Goal: Find specific page/section: Find specific page/section

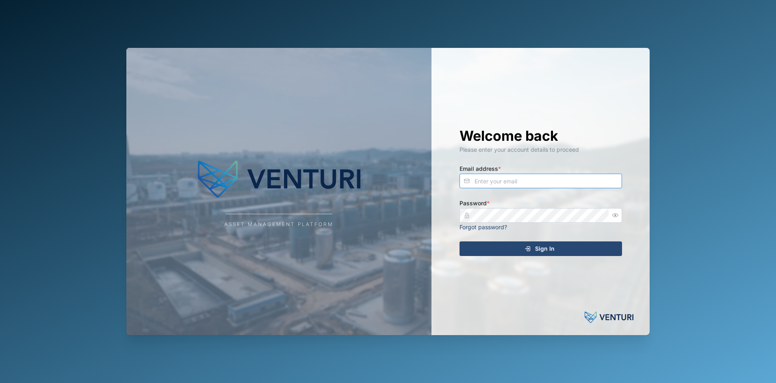
type input "fe-test-admin@venturi.io"
drag, startPoint x: 496, startPoint y: 249, endPoint x: 456, endPoint y: 259, distance: 40.5
click at [456, 259] on div "Welcome back Please enter your account details to proceed Email address * fe-te…" at bounding box center [540, 192] width 195 height 288
click at [502, 244] on div "Sign In" at bounding box center [539, 249] width 149 height 14
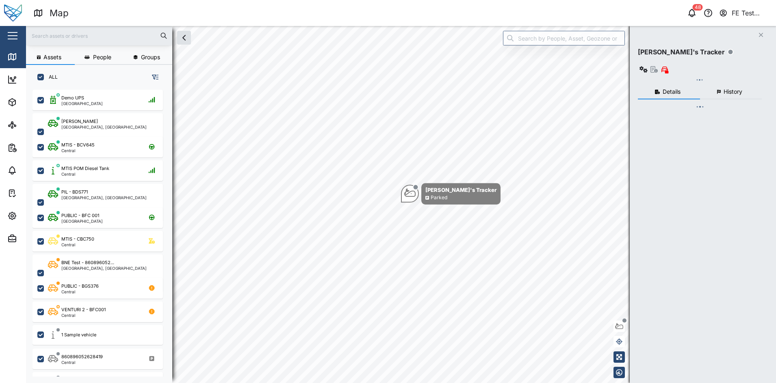
click at [13, 30] on button "button" at bounding box center [13, 36] width 14 height 14
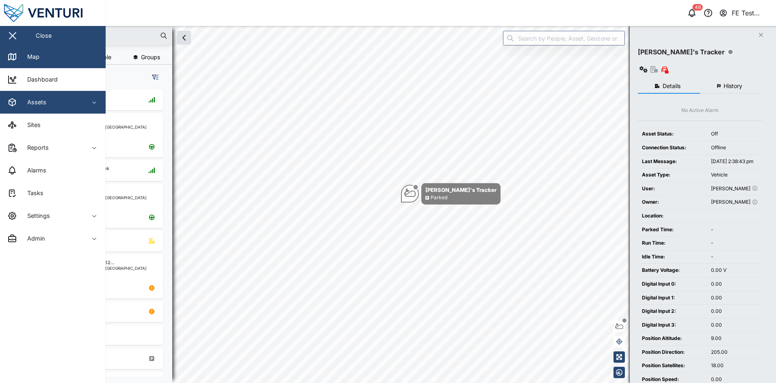
scroll to position [282, 126]
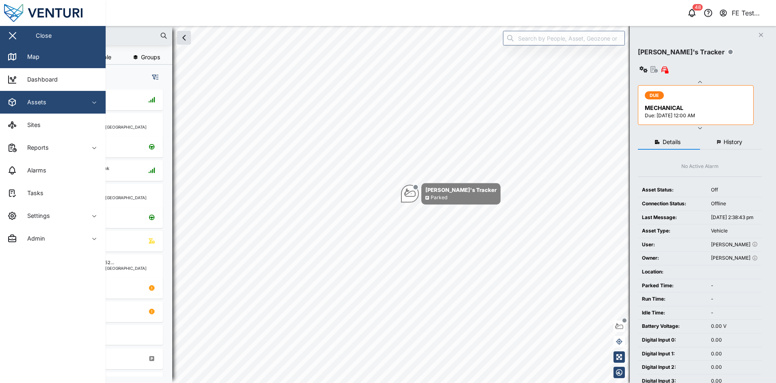
click at [68, 112] on span "Assets" at bounding box center [44, 102] width 74 height 23
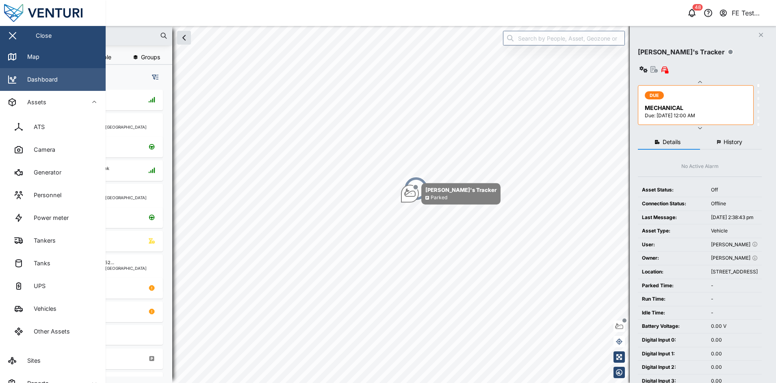
click at [67, 83] on link "Dashboard" at bounding box center [53, 79] width 106 height 23
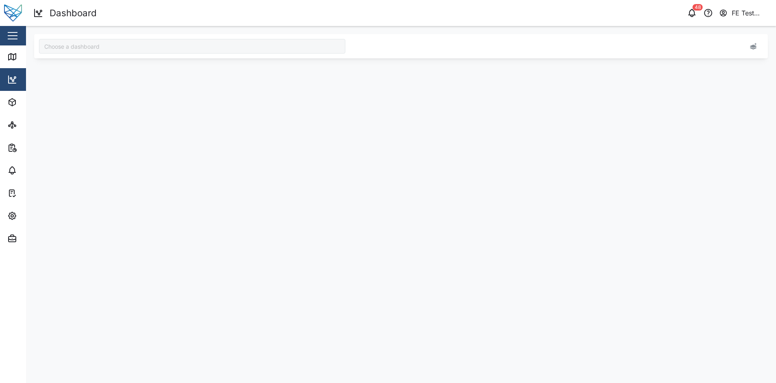
type input "Audit Dashboard"
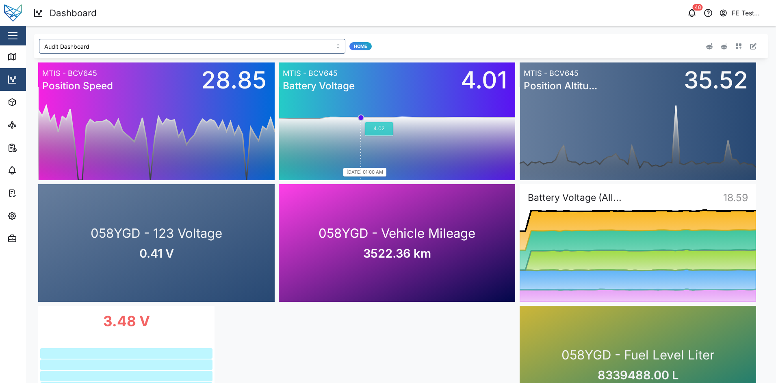
click at [363, 106] on rect at bounding box center [397, 133] width 236 height 93
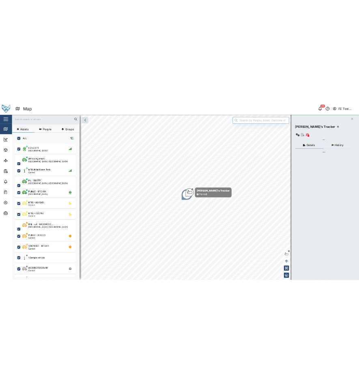
scroll to position [282, 126]
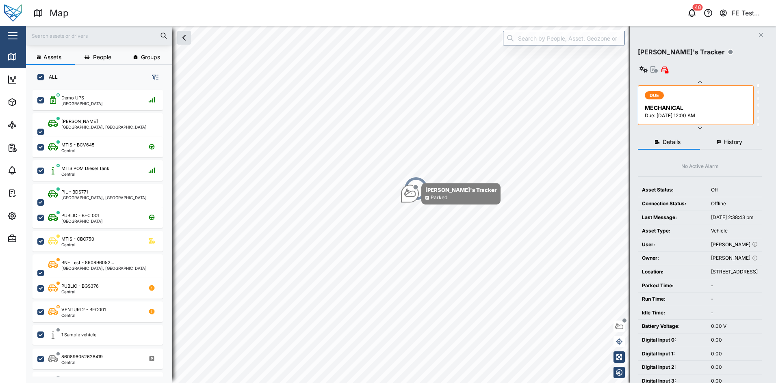
click at [19, 42] on button "button" at bounding box center [13, 36] width 14 height 14
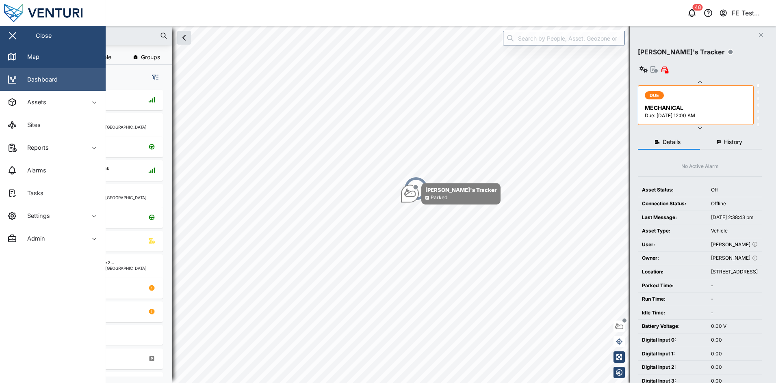
click at [52, 81] on div "Dashboard" at bounding box center [39, 79] width 37 height 9
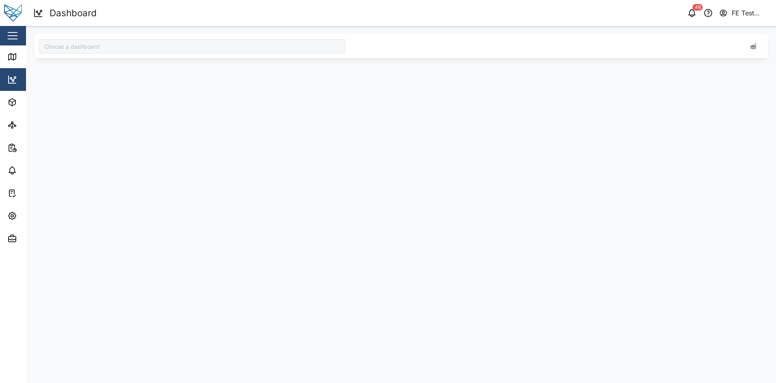
type input "Audit Dashboard"
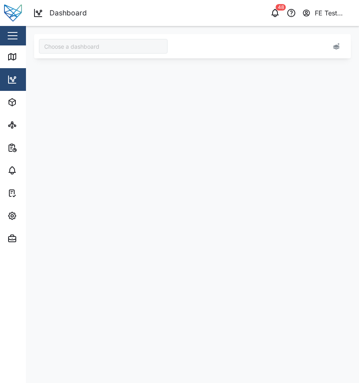
type input "Audit Dashboard"
